Goal: Navigation & Orientation: Find specific page/section

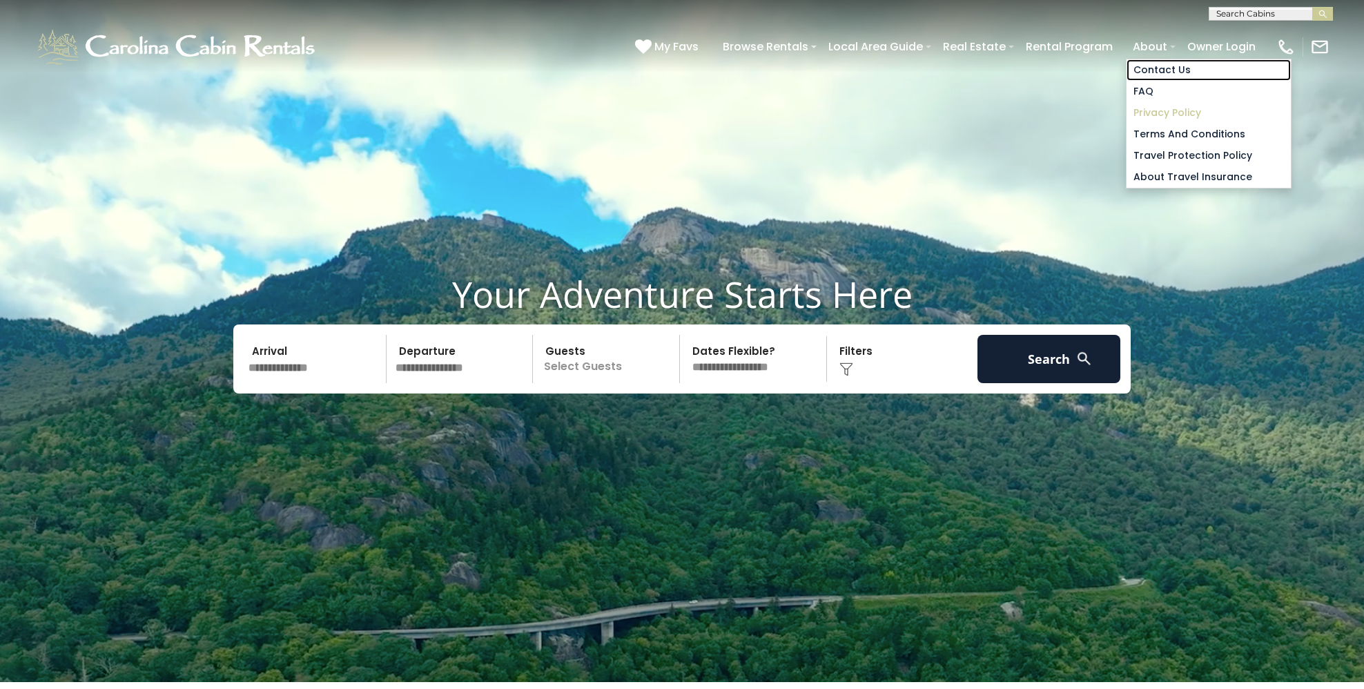
drag, startPoint x: 1148, startPoint y: 73, endPoint x: 1167, endPoint y: 105, distance: 37.2
click at [1148, 73] on link "Contact Us" at bounding box center [1209, 69] width 164 height 21
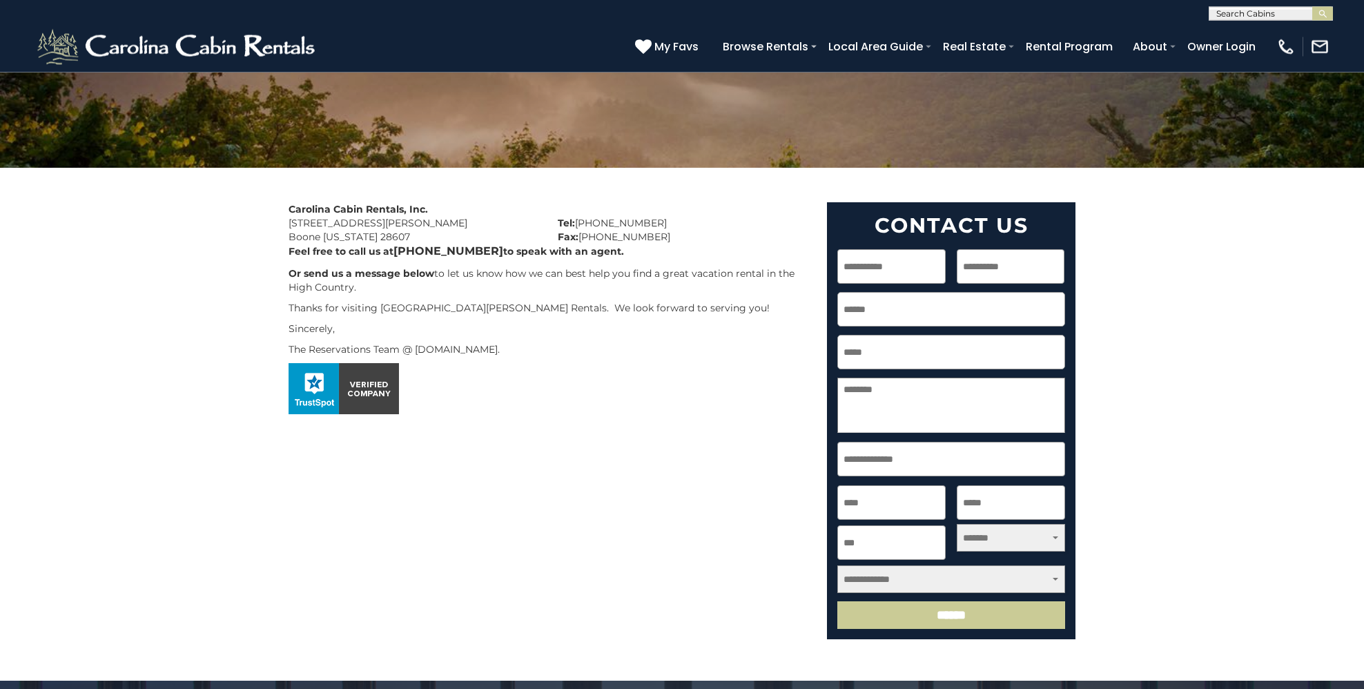
scroll to position [137, 0]
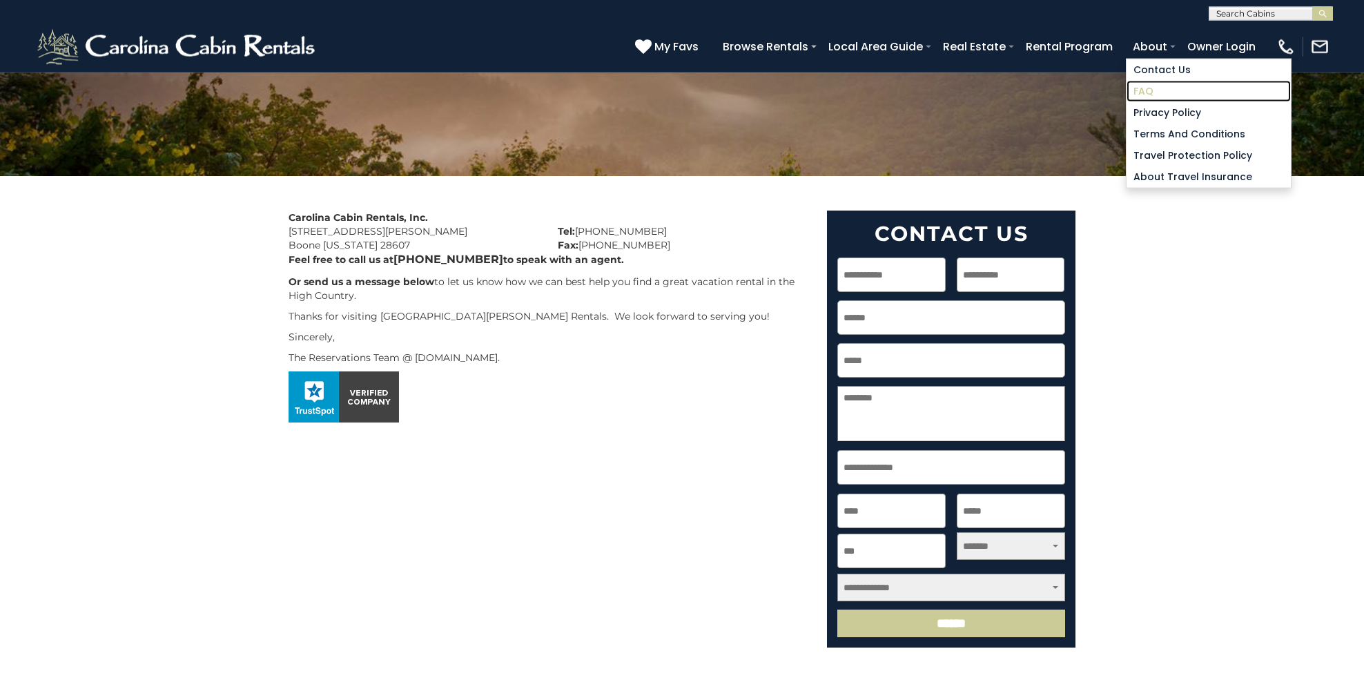
click at [1156, 97] on link "FAQ" at bounding box center [1209, 91] width 164 height 21
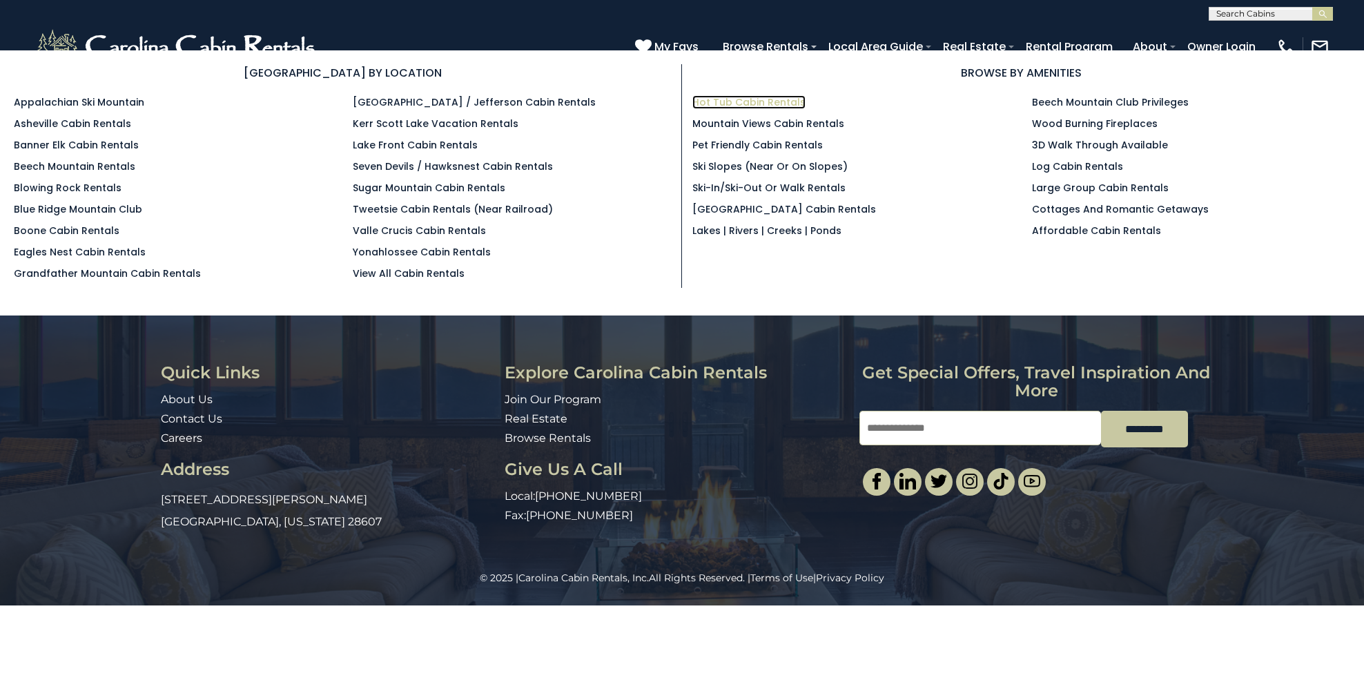
click at [755, 104] on link "Hot Tub Cabin Rentals" at bounding box center [748, 102] width 113 height 14
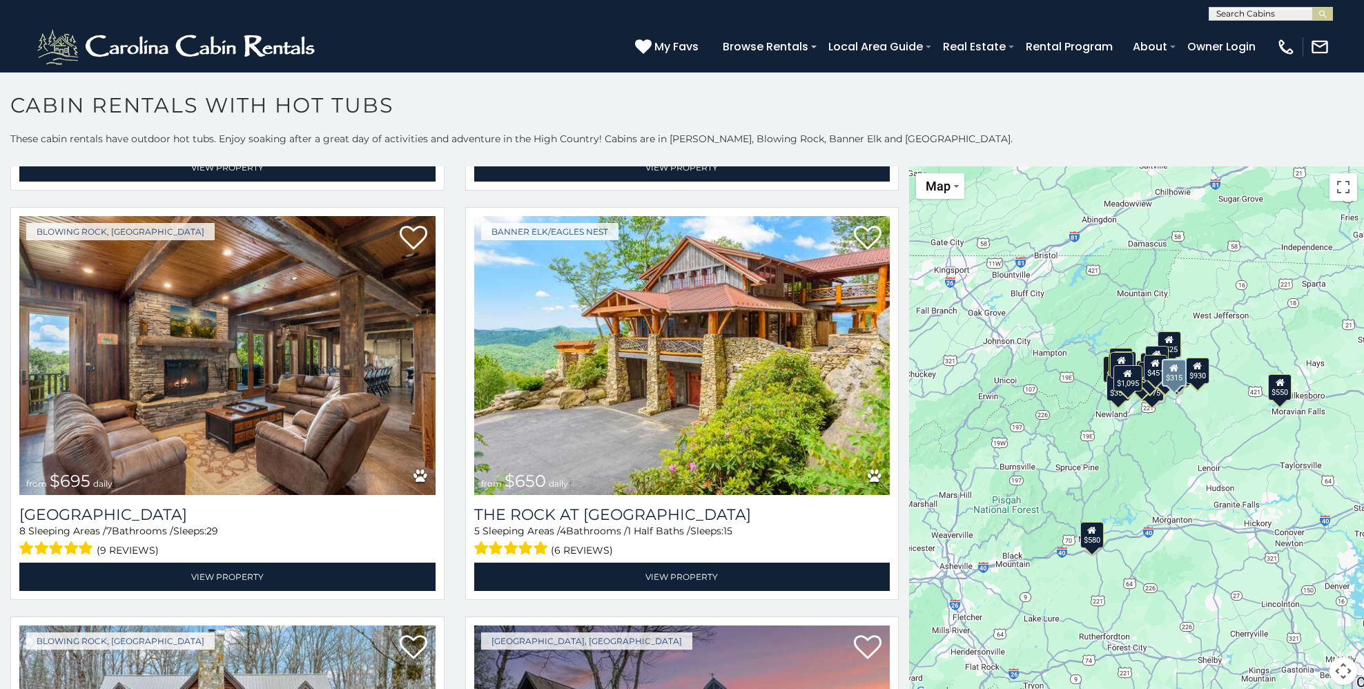
scroll to position [3304, 0]
